Goal: Navigation & Orientation: Find specific page/section

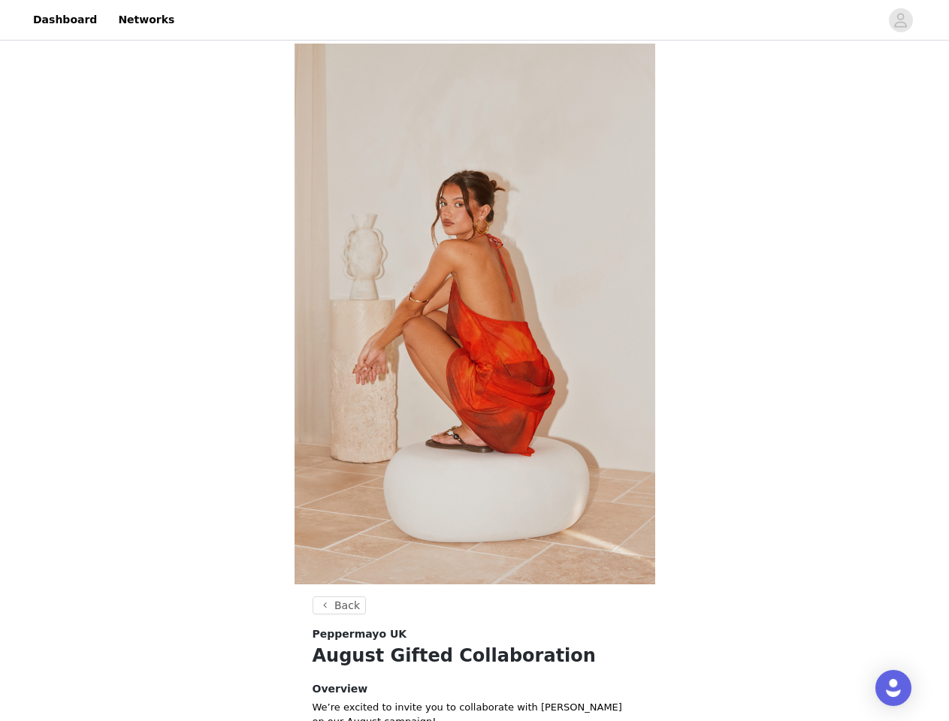
click at [474, 361] on img at bounding box center [474, 314] width 361 height 541
click at [474, 20] on div at bounding box center [531, 20] width 696 height 34
click at [901, 20] on icon "avatar" at bounding box center [900, 20] width 14 height 24
click at [337, 605] on body "Dashboard Networks Back Peppermayo UK August Gifted Collaboration Overview We’r…" at bounding box center [474, 360] width 949 height 721
click at [893, 688] on div "Open Intercom Messenger" at bounding box center [893, 688] width 36 height 36
